Goal: Transaction & Acquisition: Obtain resource

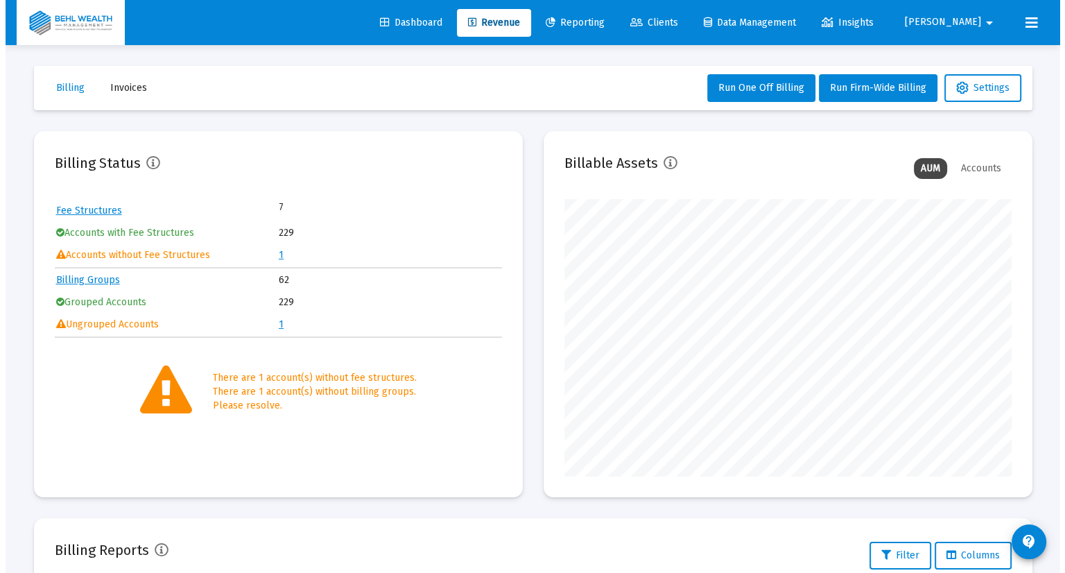
scroll to position [277, 447]
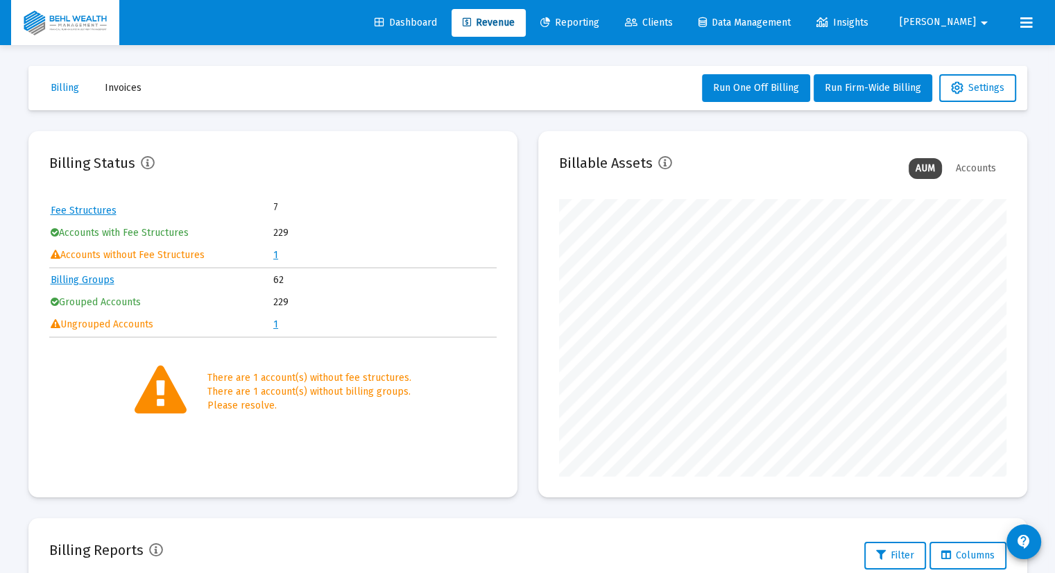
click at [610, 31] on link "Reporting" at bounding box center [569, 23] width 81 height 28
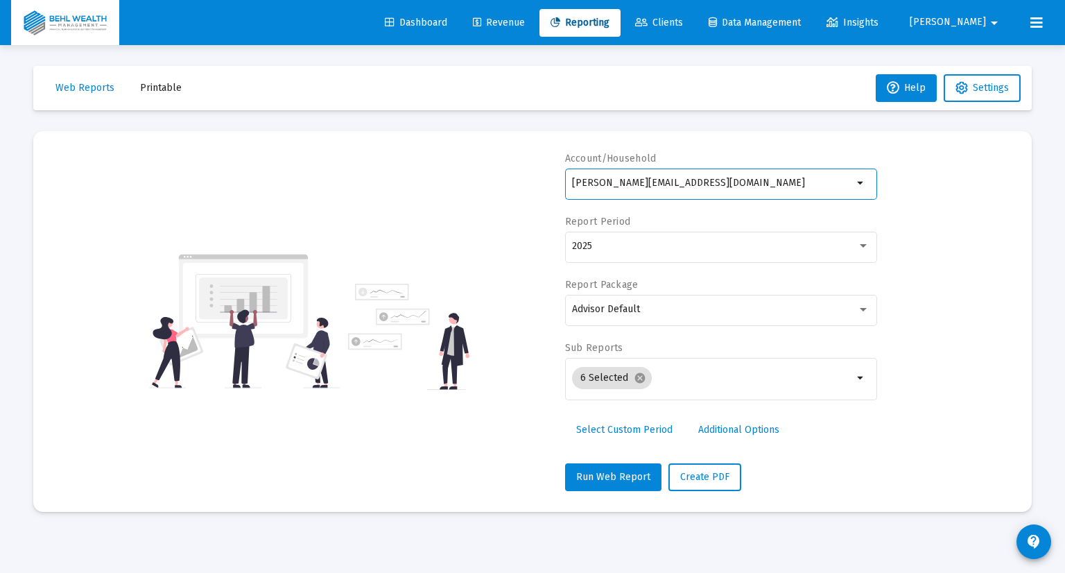
drag, startPoint x: 673, startPoint y: 184, endPoint x: 515, endPoint y: 215, distance: 161.2
click at [515, 215] on div "Account/[PERSON_NAME] [PERSON_NAME][EMAIL_ADDRESS][DOMAIN_NAME] arrow_drop_down…" at bounding box center [532, 321] width 957 height 339
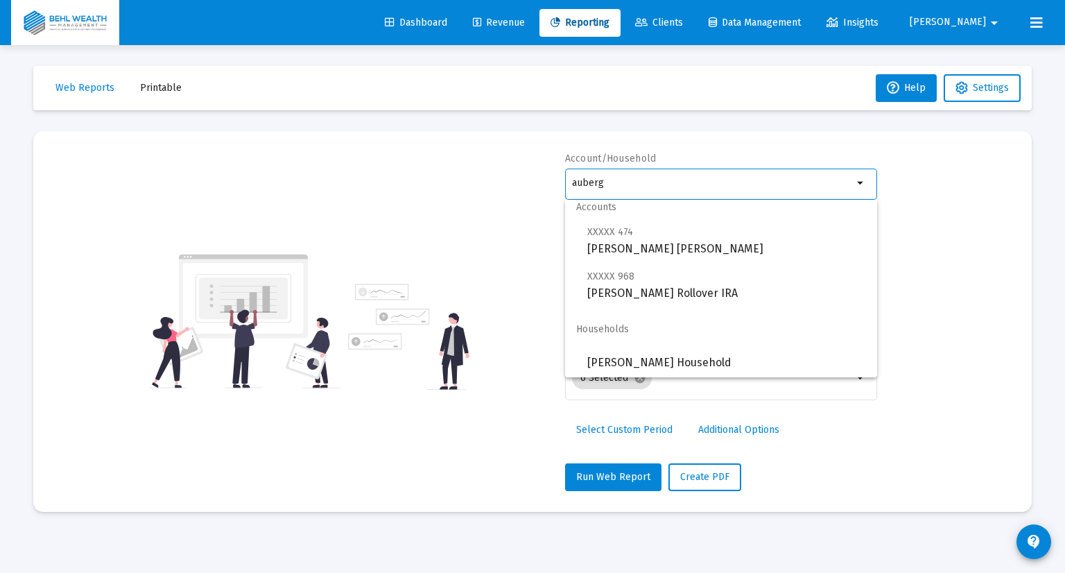
scroll to position [11, 0]
click at [703, 361] on span "[PERSON_NAME] Household" at bounding box center [726, 360] width 279 height 33
type input "[PERSON_NAME] Household"
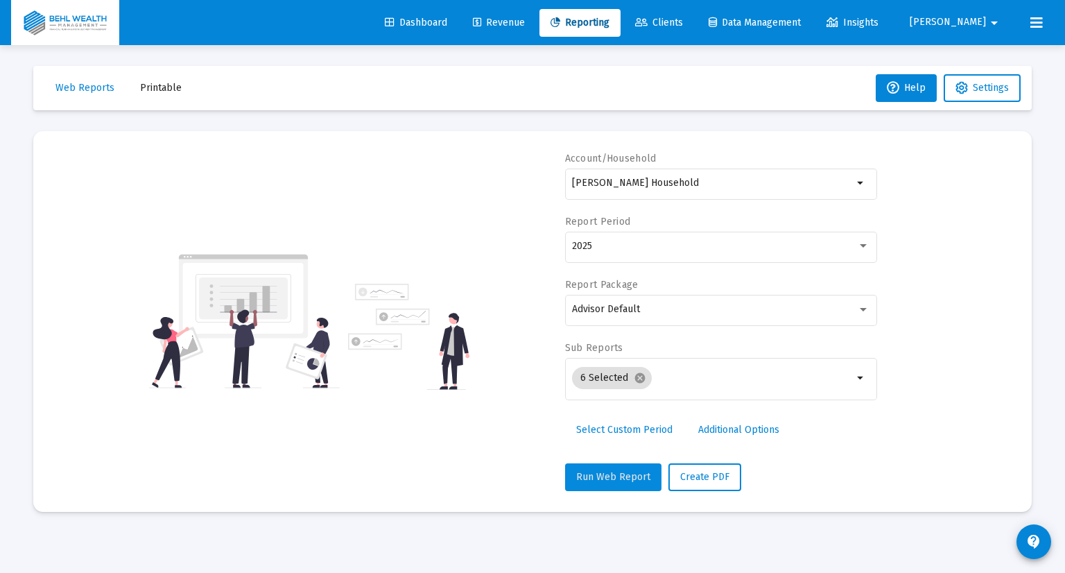
click at [614, 466] on button "Run Web Report" at bounding box center [613, 477] width 96 height 28
click at [709, 471] on span "Create PDF" at bounding box center [721, 477] width 49 height 12
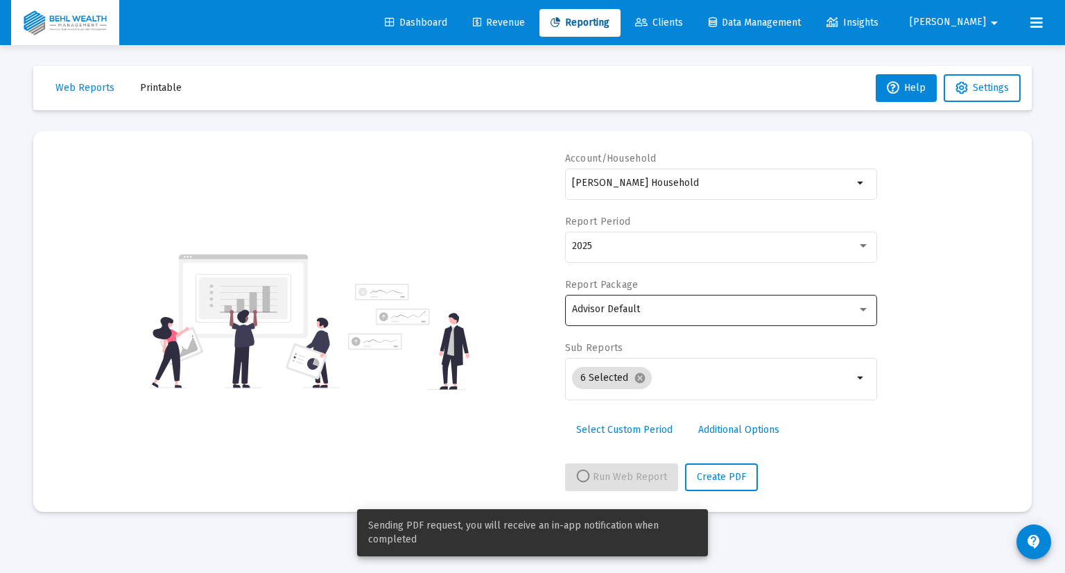
click at [638, 301] on div "Advisor Default" at bounding box center [720, 309] width 297 height 34
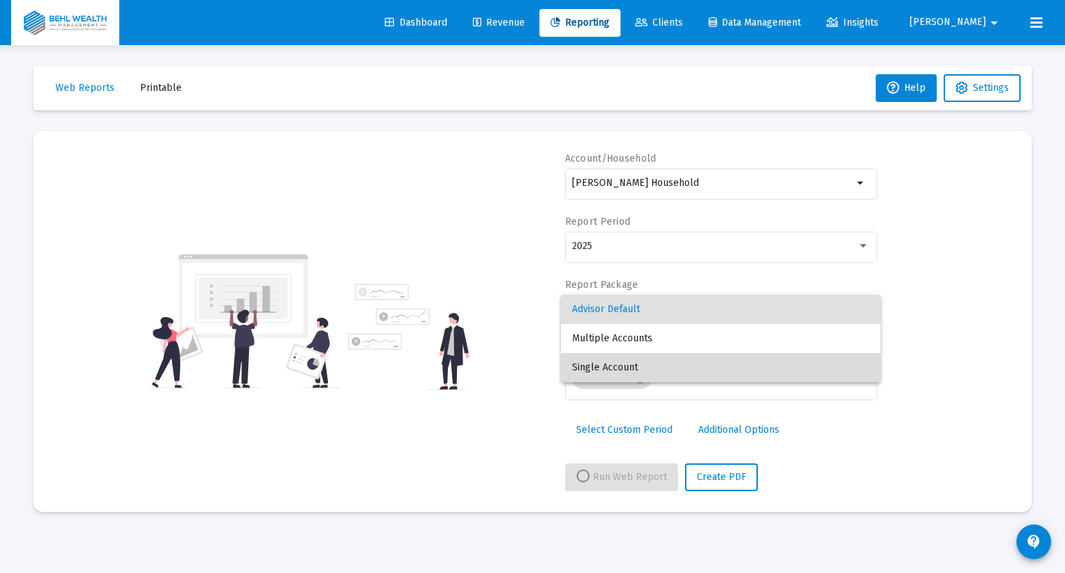
click at [631, 359] on span "Single Account" at bounding box center [720, 367] width 297 height 29
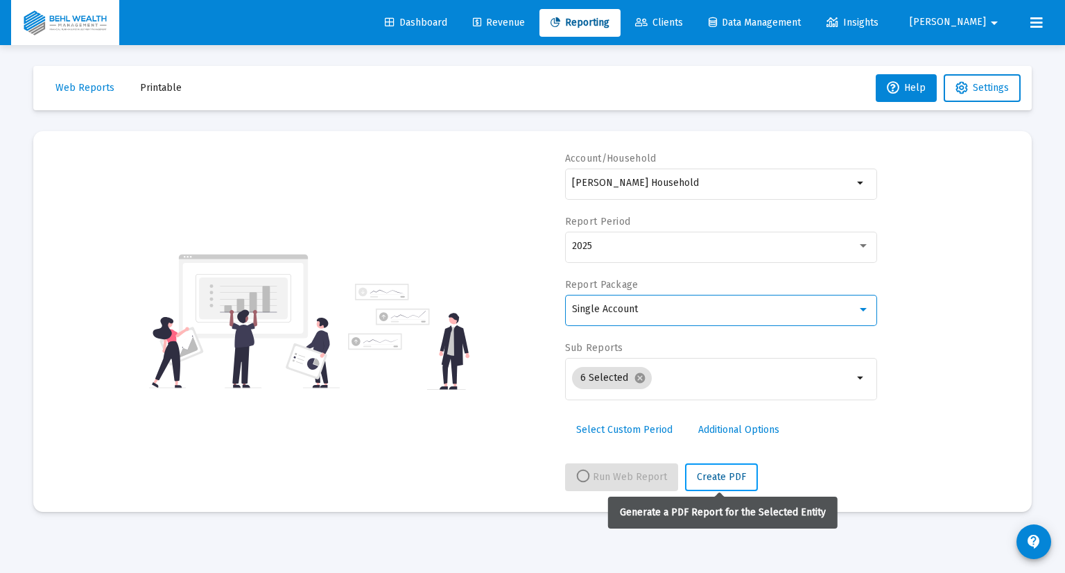
click at [719, 472] on span "Create PDF" at bounding box center [721, 477] width 49 height 12
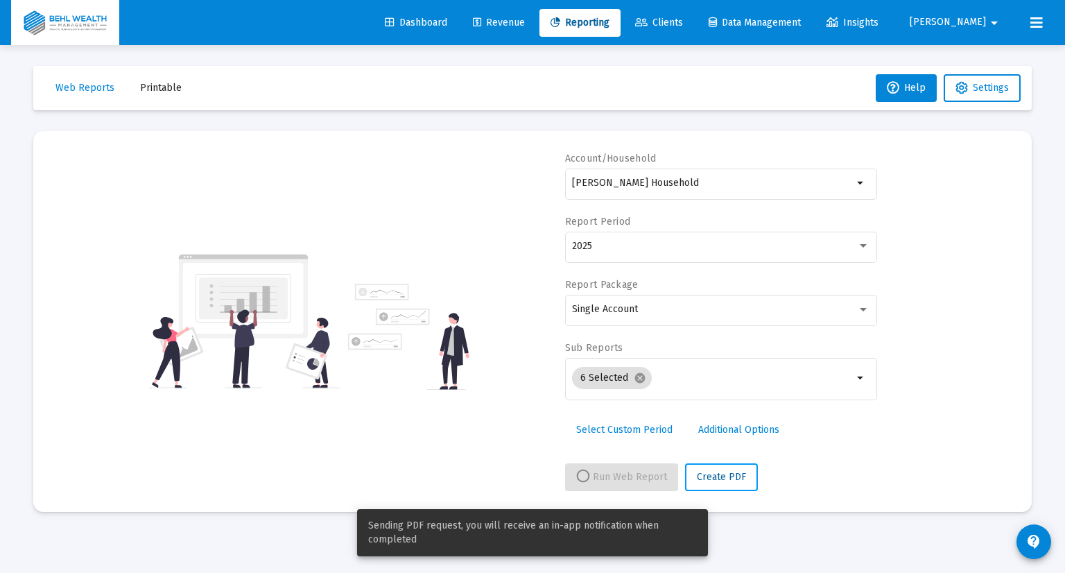
select select "View all"
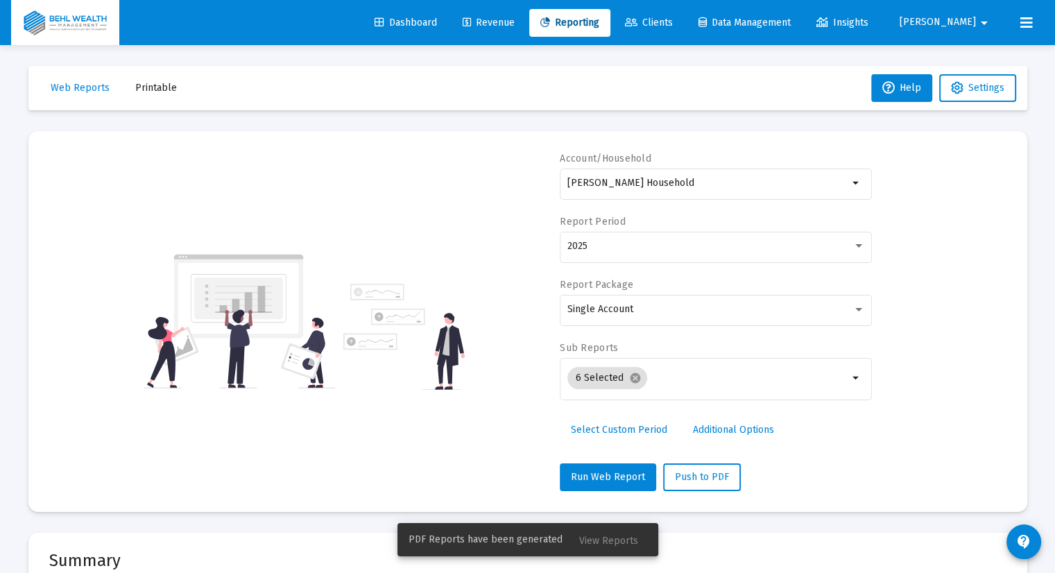
click at [158, 91] on span "Printable" at bounding box center [156, 88] width 42 height 12
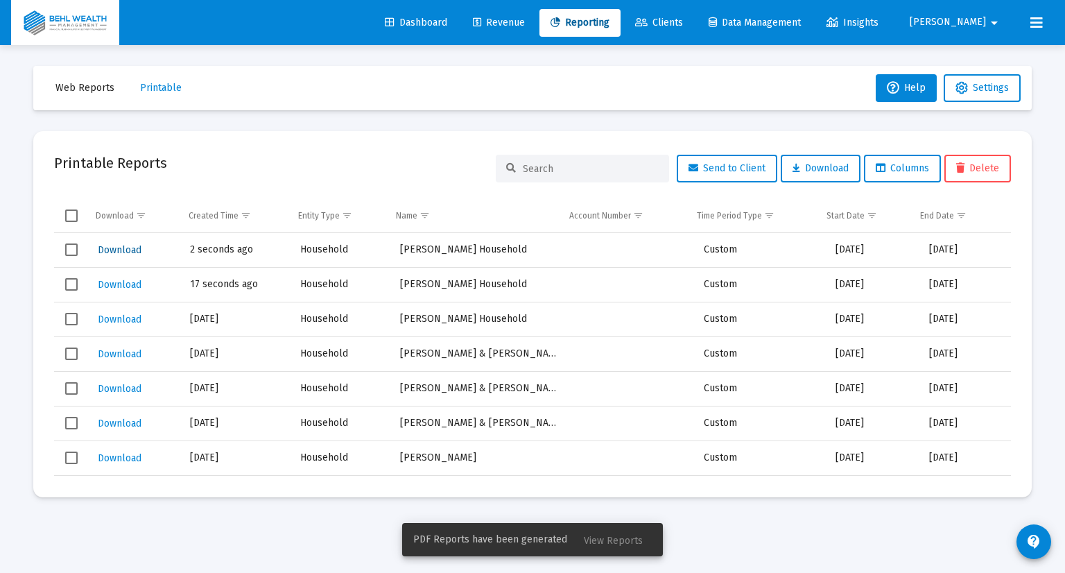
click at [108, 252] on span "Download" at bounding box center [120, 250] width 44 height 12
click at [120, 248] on span "Download" at bounding box center [120, 250] width 44 height 12
